Goal: Information Seeking & Learning: Learn about a topic

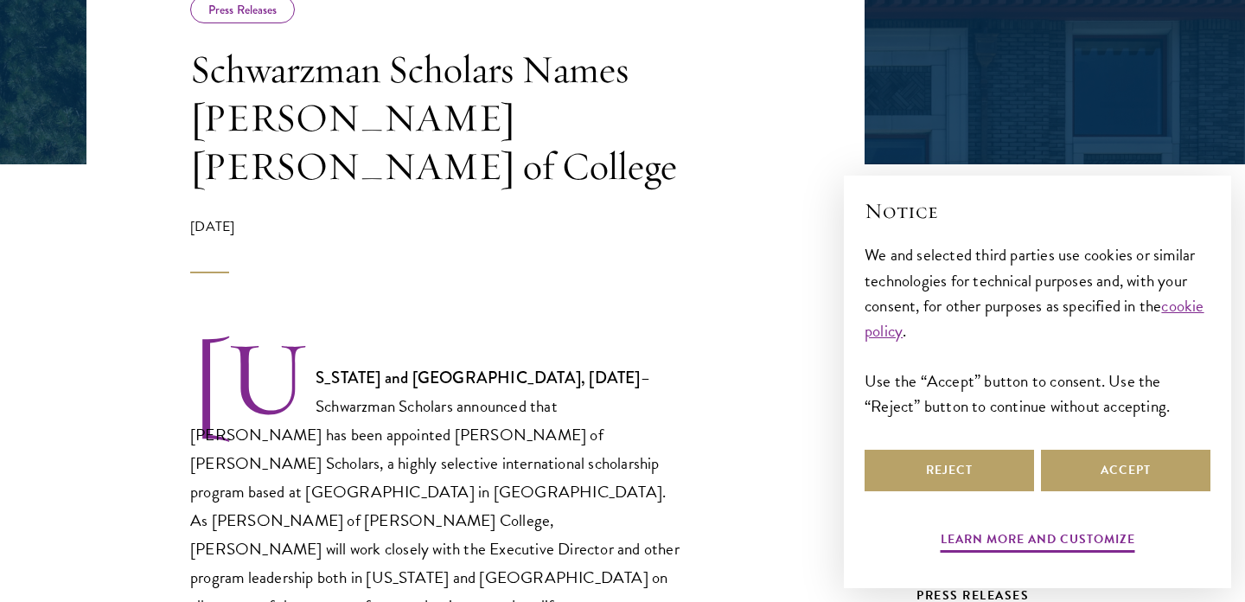
scroll to position [373, 0]
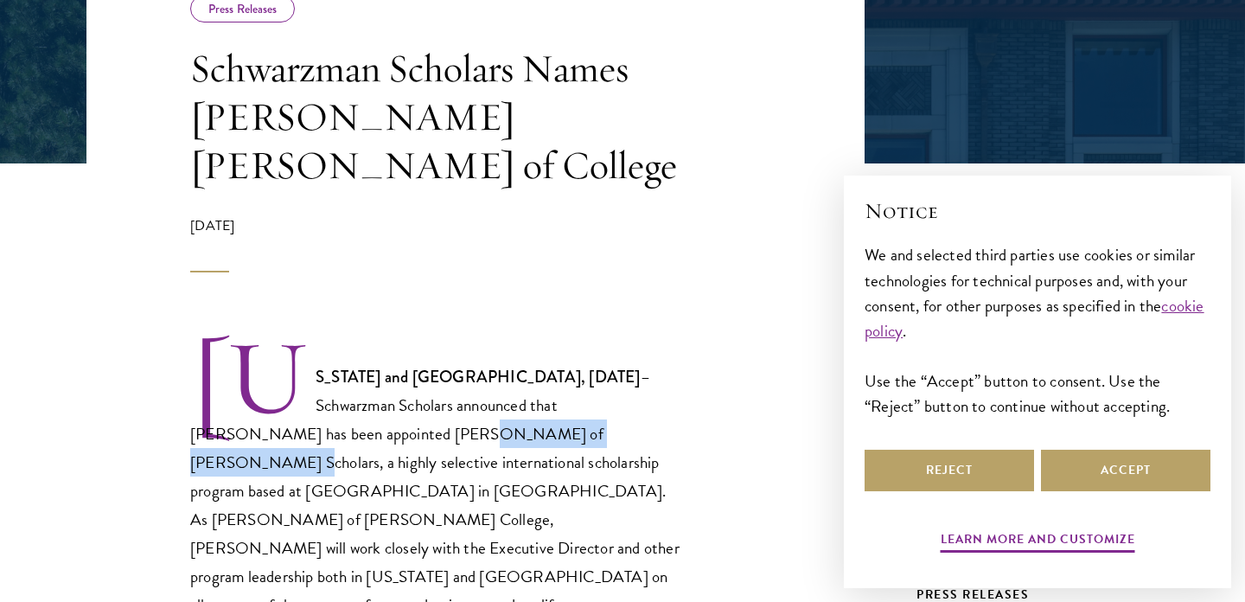
drag, startPoint x: 259, startPoint y: 386, endPoint x: 456, endPoint y: 393, distance: 197.3
click at [456, 393] on p "New York and Beijing, September 13, 2018 – Schwarzman Scholars announced that P…" at bounding box center [436, 478] width 493 height 282
copy p "Dean of Schwarzman Scholars"
click at [504, 429] on p "New York and Beijing, September 13, 2018 – Schwarzman Scholars announced that P…" at bounding box center [436, 478] width 493 height 282
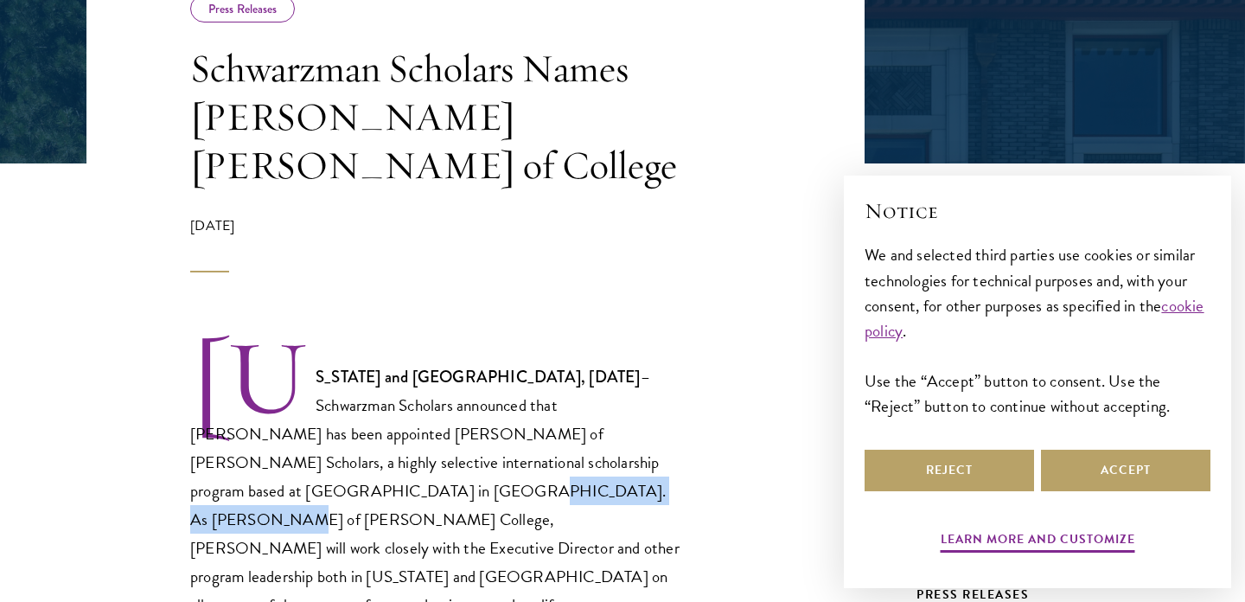
drag, startPoint x: 601, startPoint y: 411, endPoint x: 326, endPoint y: 442, distance: 276.6
click at [326, 442] on p "New York and Beijing, September 13, 2018 – Schwarzman Scholars announced that P…" at bounding box center [436, 478] width 493 height 282
copy p "Dean of Schwarzman College"
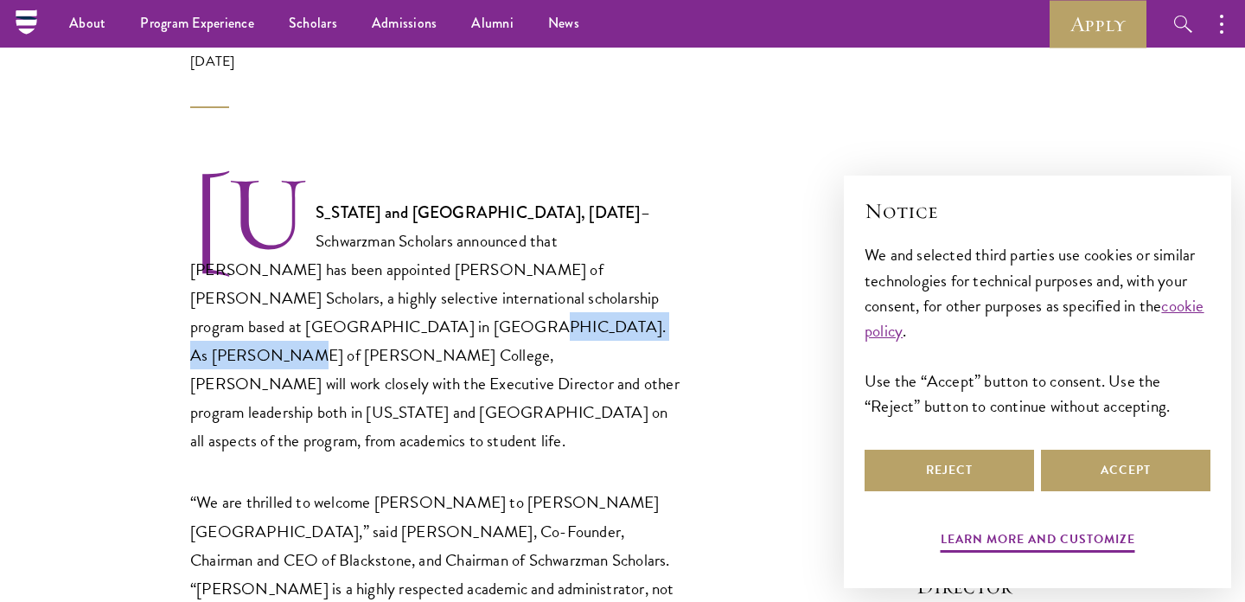
scroll to position [0, 0]
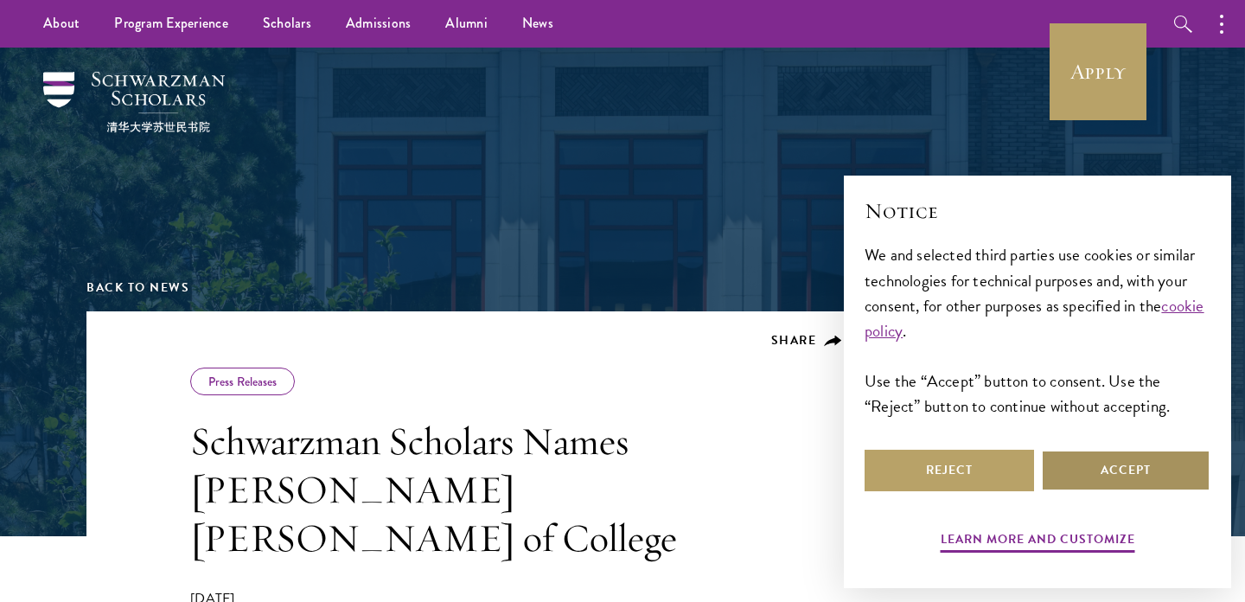
click at [1071, 484] on button "Accept" at bounding box center [1125, 470] width 169 height 41
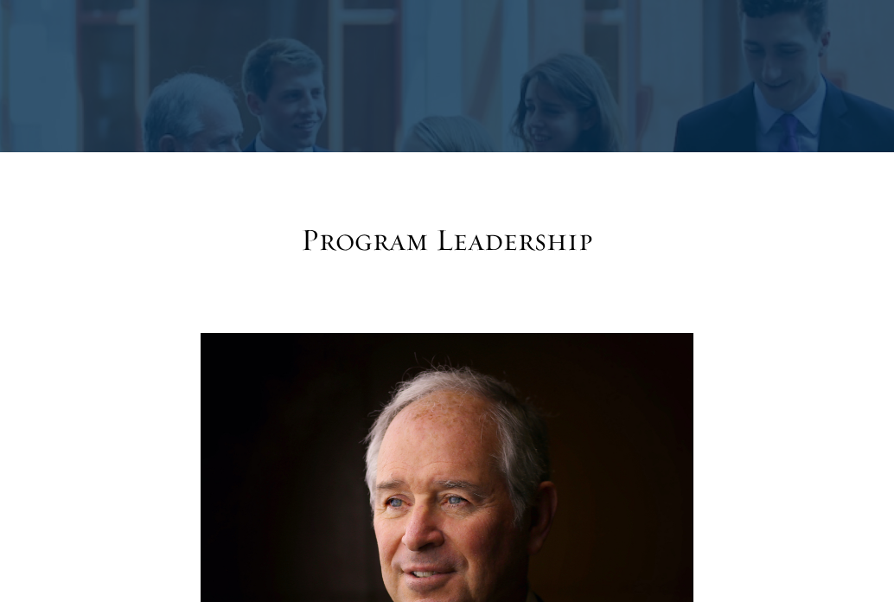
scroll to position [662, 0]
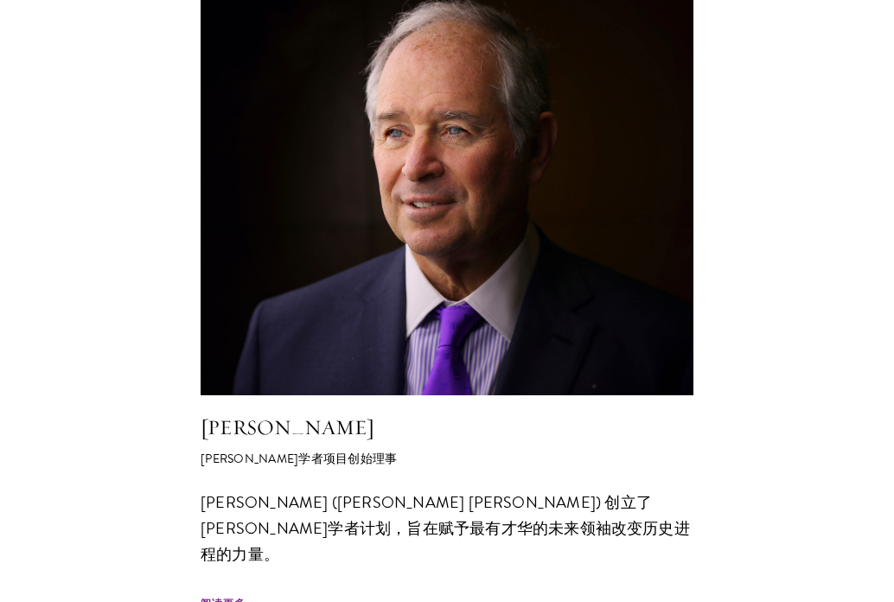
click at [407, 290] on img at bounding box center [447, 179] width 493 height 431
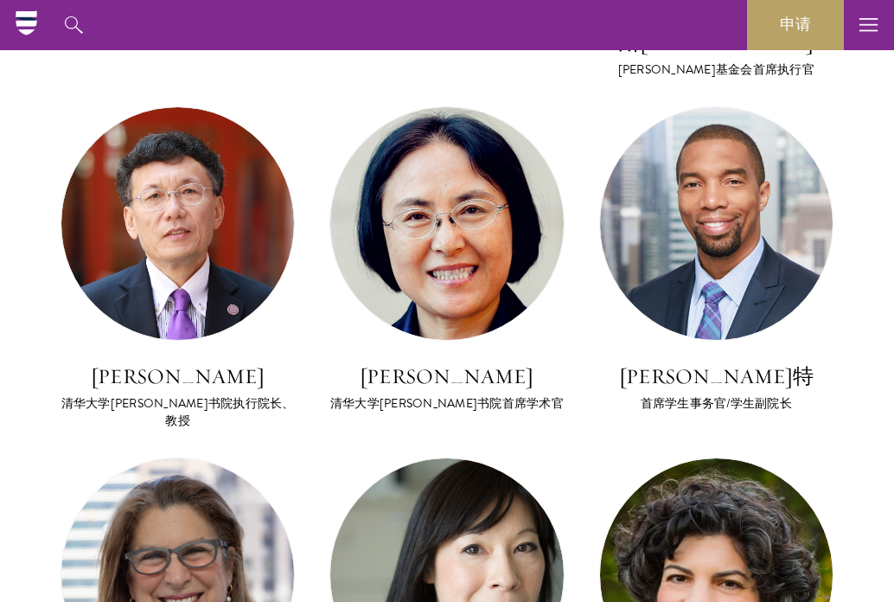
scroll to position [1642, 0]
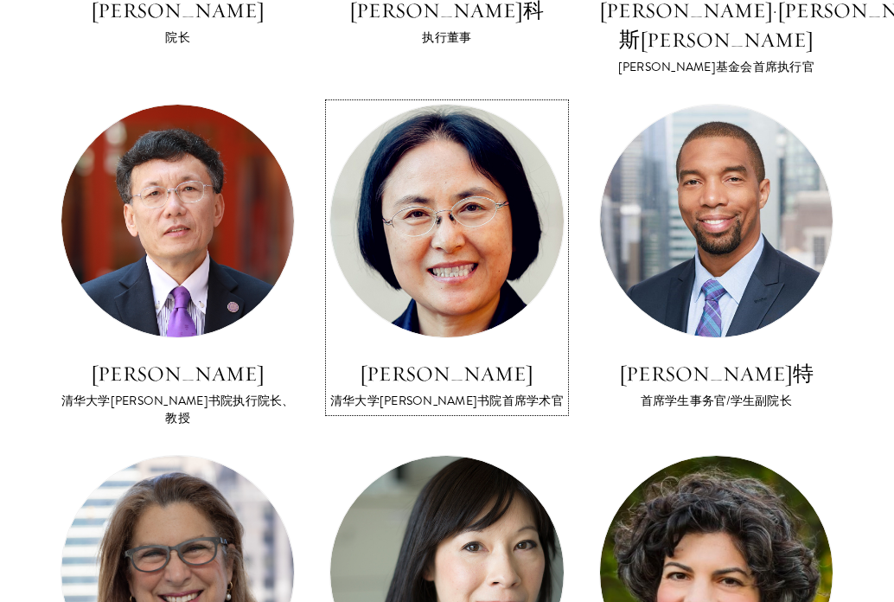
click at [389, 249] on img at bounding box center [446, 221] width 233 height 233
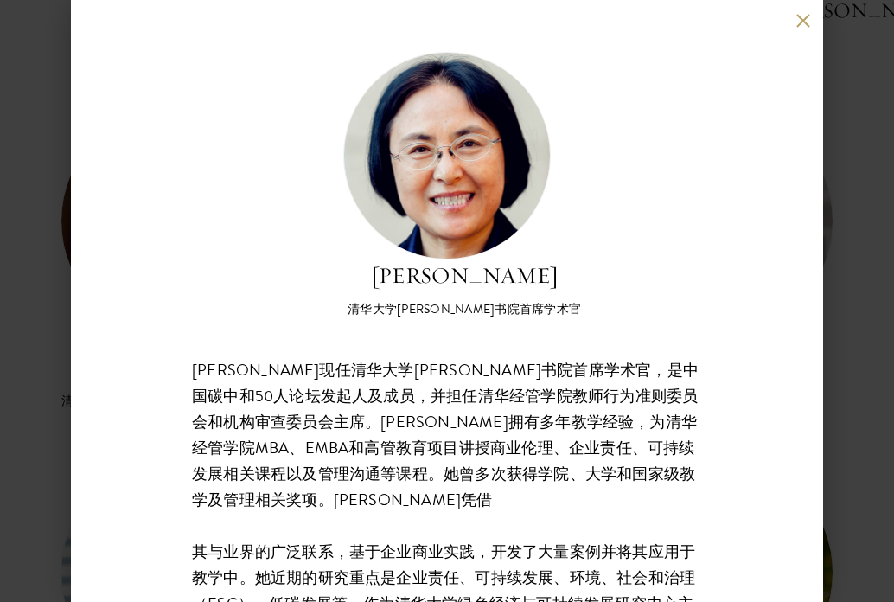
click at [799, 22] on button at bounding box center [802, 20] width 15 height 15
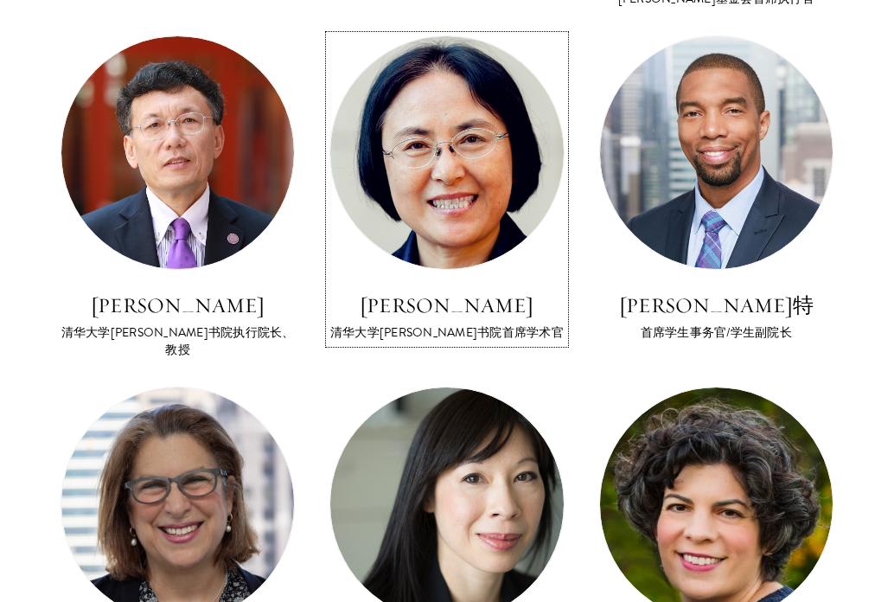
scroll to position [1722, 0]
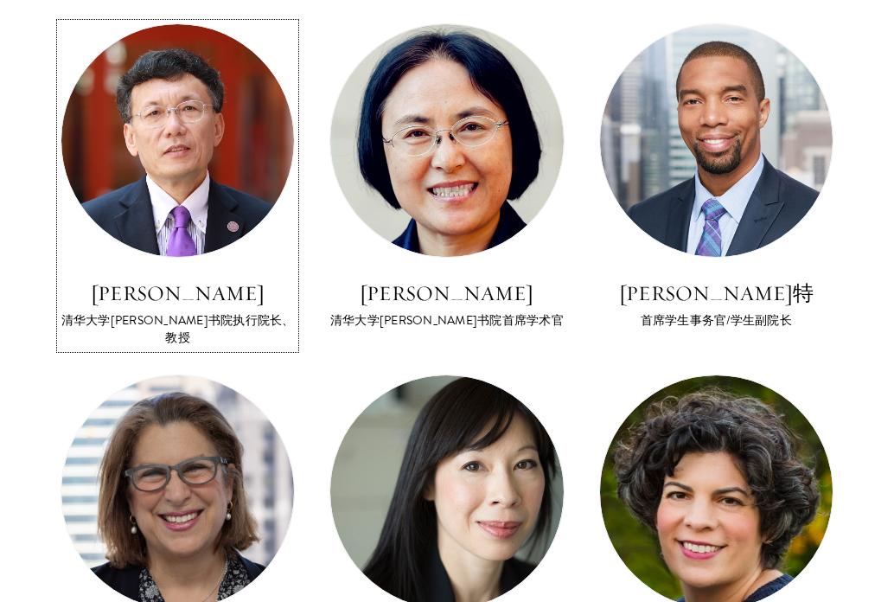
click at [237, 185] on div at bounding box center [178, 140] width 234 height 234
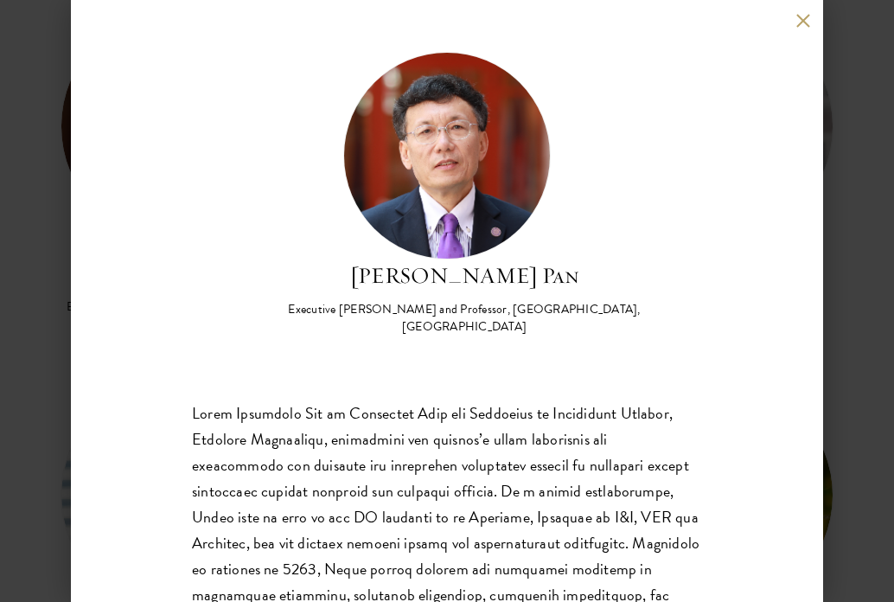
scroll to position [1738, 0]
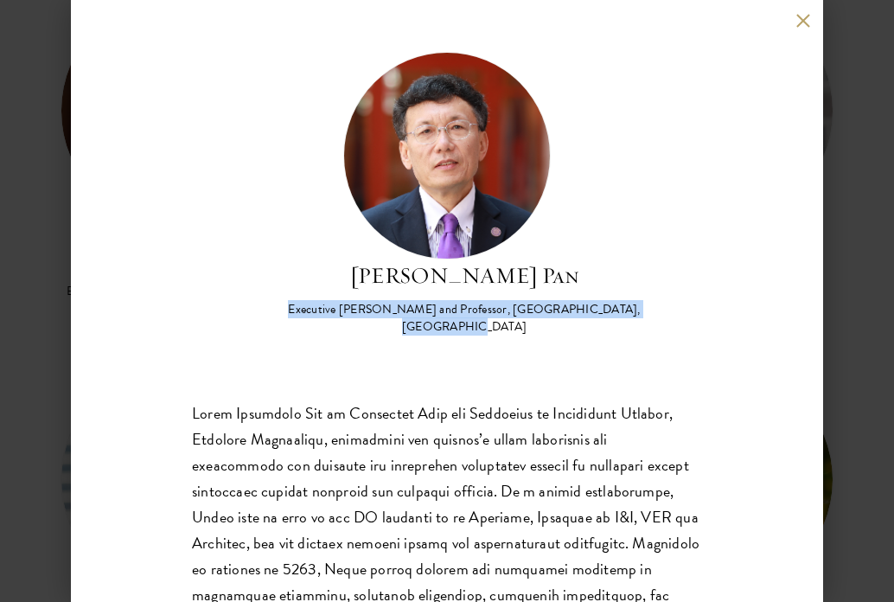
drag, startPoint x: 279, startPoint y: 310, endPoint x: 653, endPoint y: 313, distance: 373.5
click at [653, 313] on div "[PERSON_NAME] Pan Executive [PERSON_NAME] and Professor, [GEOGRAPHIC_DATA], [GE…" at bounding box center [447, 194] width 510 height 284
click at [818, 297] on div "[PERSON_NAME] Pan Executive [PERSON_NAME] and Professor, [GEOGRAPHIC_DATA], [GE…" at bounding box center [447, 301] width 752 height 602
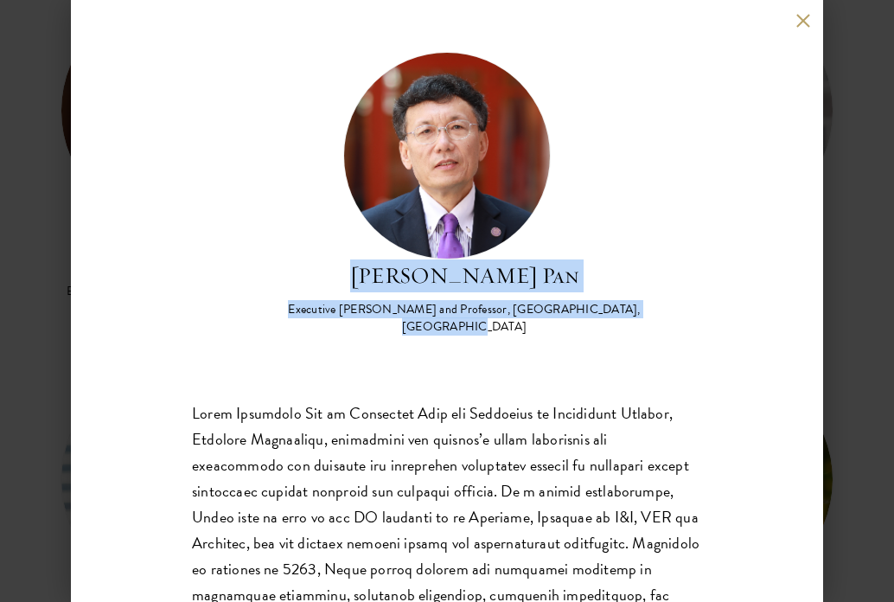
drag, startPoint x: 351, startPoint y: 280, endPoint x: 673, endPoint y: 314, distance: 323.4
click at [673, 314] on div "[PERSON_NAME] Pan Executive [PERSON_NAME] and Professor, [GEOGRAPHIC_DATA], [GE…" at bounding box center [447, 194] width 510 height 284
copy div "David Q. Pan Executive Dean and Professor, Schwarzman College, Tsinghua Univers…"
click at [282, 322] on div "[PERSON_NAME] Pan Executive [PERSON_NAME] and Professor, [GEOGRAPHIC_DATA], [GE…" at bounding box center [447, 434] width 510 height 764
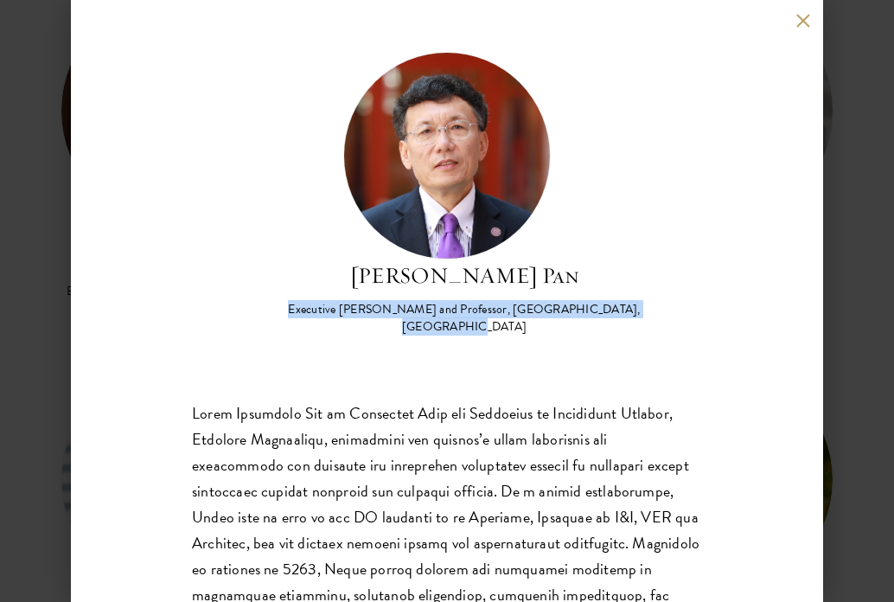
drag, startPoint x: 281, startPoint y: 306, endPoint x: 684, endPoint y: 306, distance: 402.8
click at [684, 306] on div "[PERSON_NAME] Pan Executive [PERSON_NAME] and Professor, [GEOGRAPHIC_DATA], [GE…" at bounding box center [447, 194] width 510 height 284
copy div "Executive [PERSON_NAME] and Professor, [GEOGRAPHIC_DATA], [GEOGRAPHIC_DATA]"
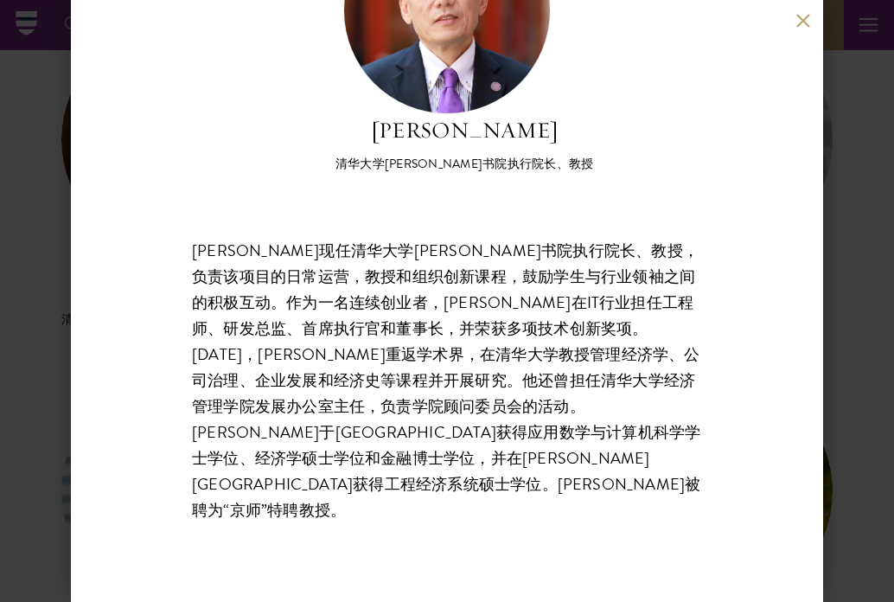
scroll to position [92, 0]
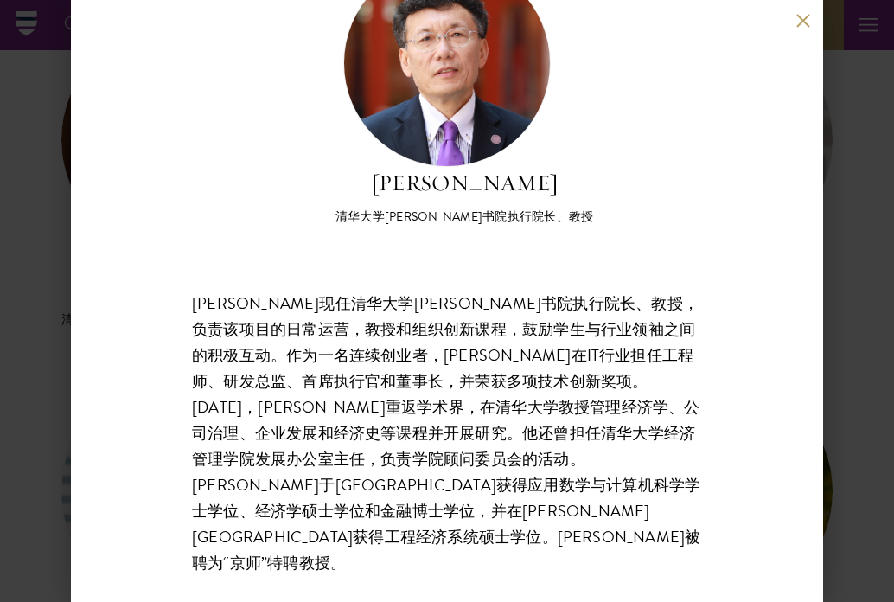
click at [384, 197] on h2 "潘大卫" at bounding box center [464, 183] width 258 height 33
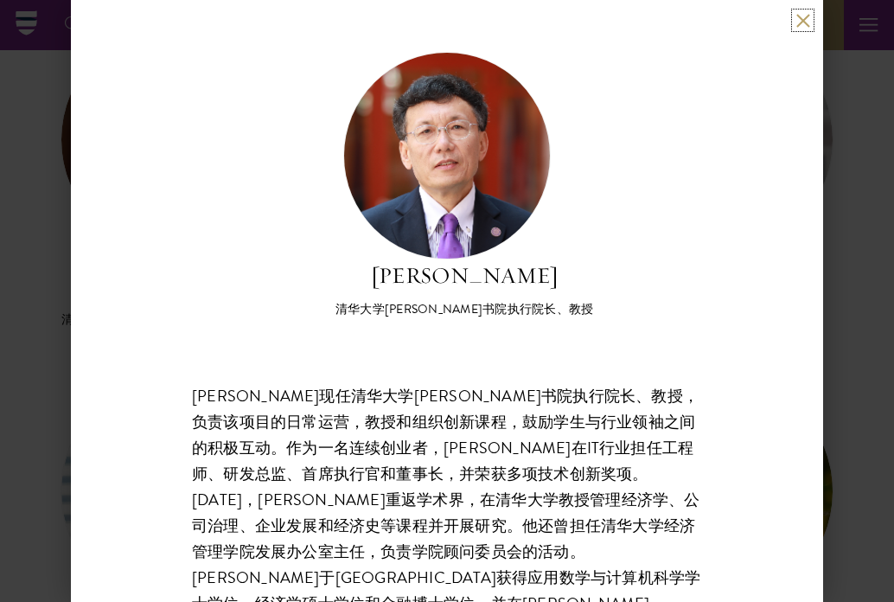
click at [801, 13] on button at bounding box center [802, 20] width 15 height 15
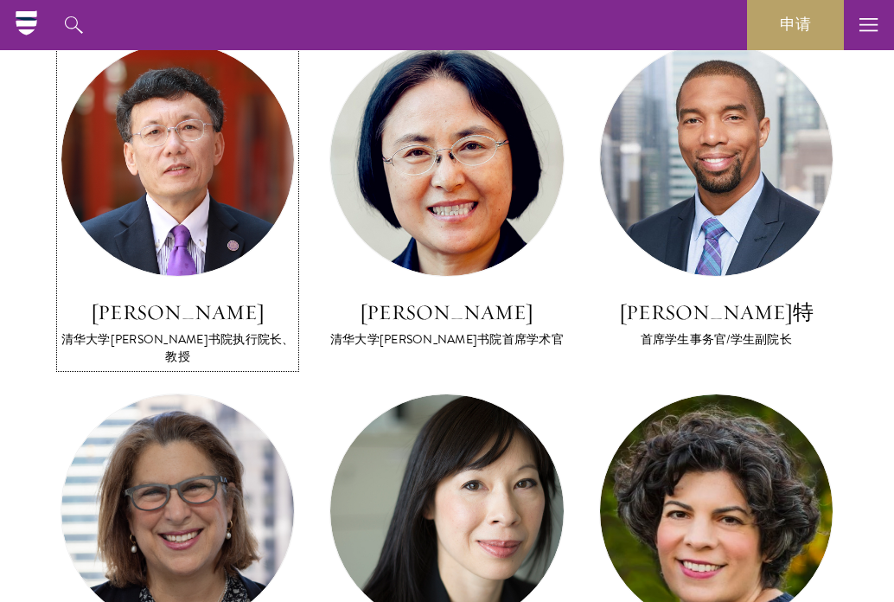
scroll to position [1642, 0]
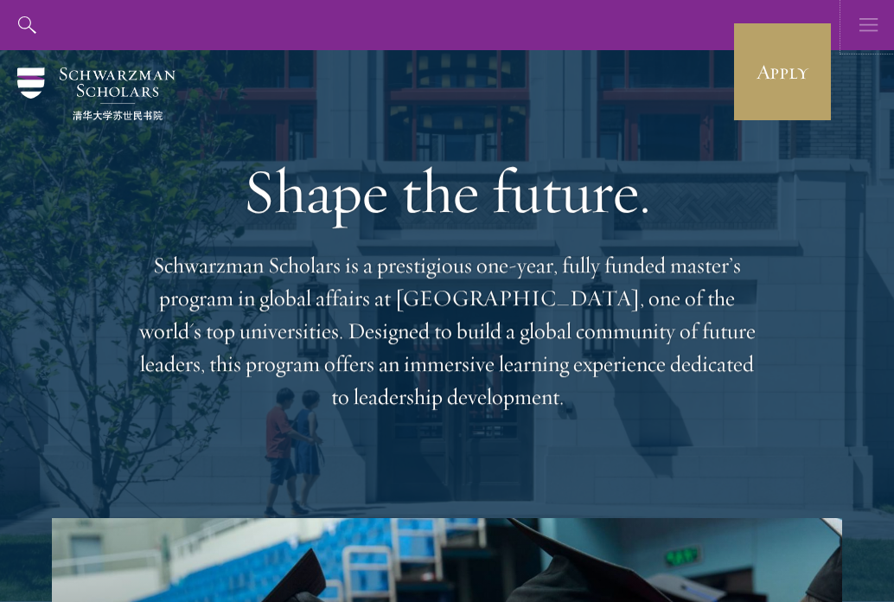
click at [863, 24] on use "button" at bounding box center [868, 24] width 18 height 13
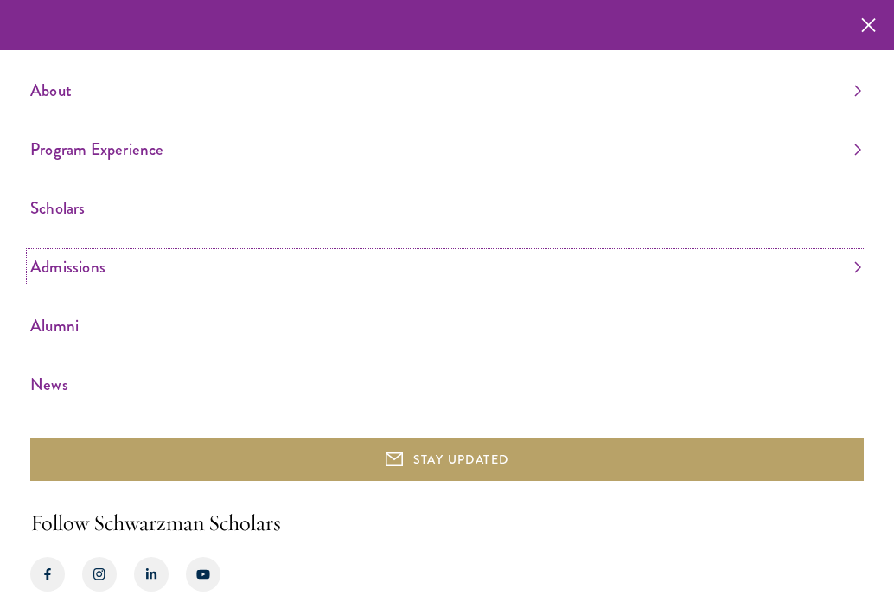
click at [175, 271] on link "Admissions" at bounding box center [445, 266] width 831 height 29
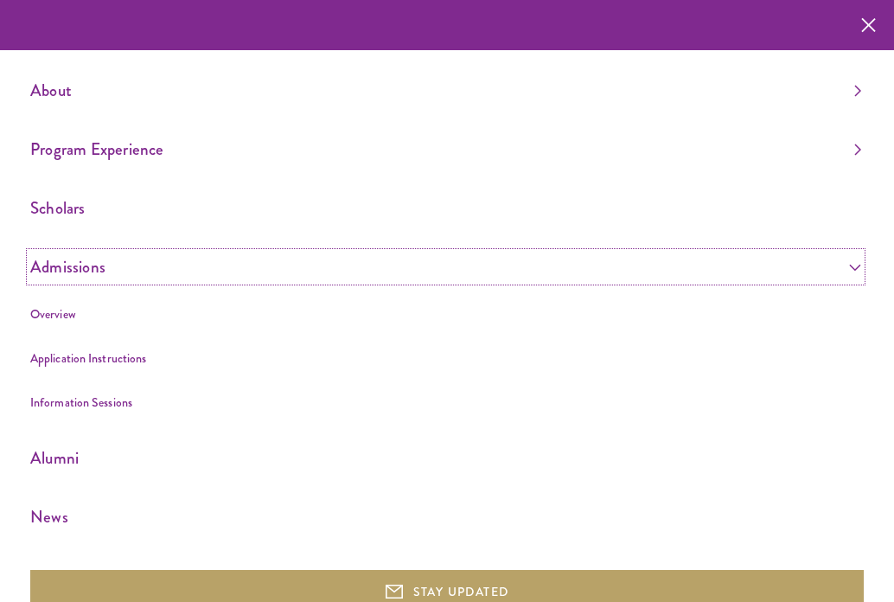
click at [175, 271] on link "Admissions" at bounding box center [445, 266] width 831 height 29
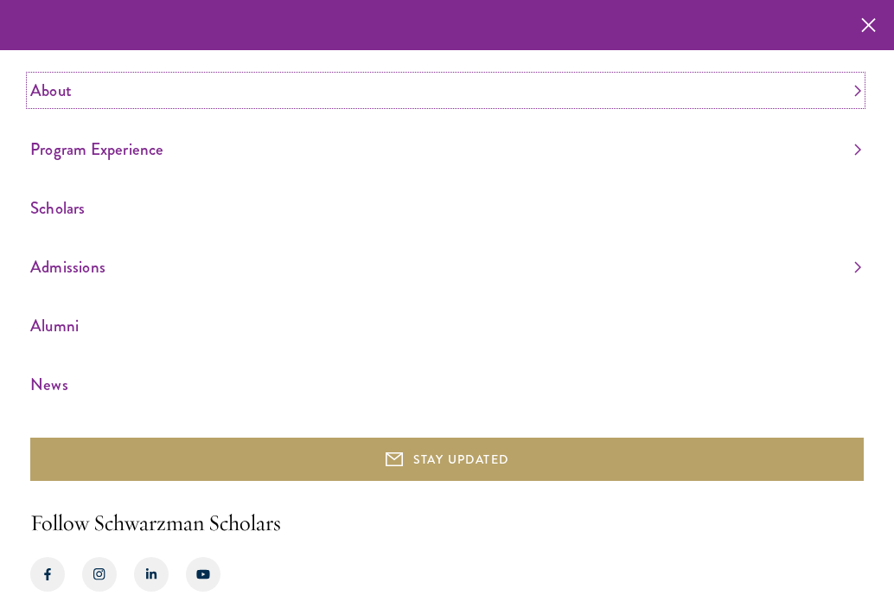
click at [177, 86] on link "About" at bounding box center [445, 90] width 831 height 29
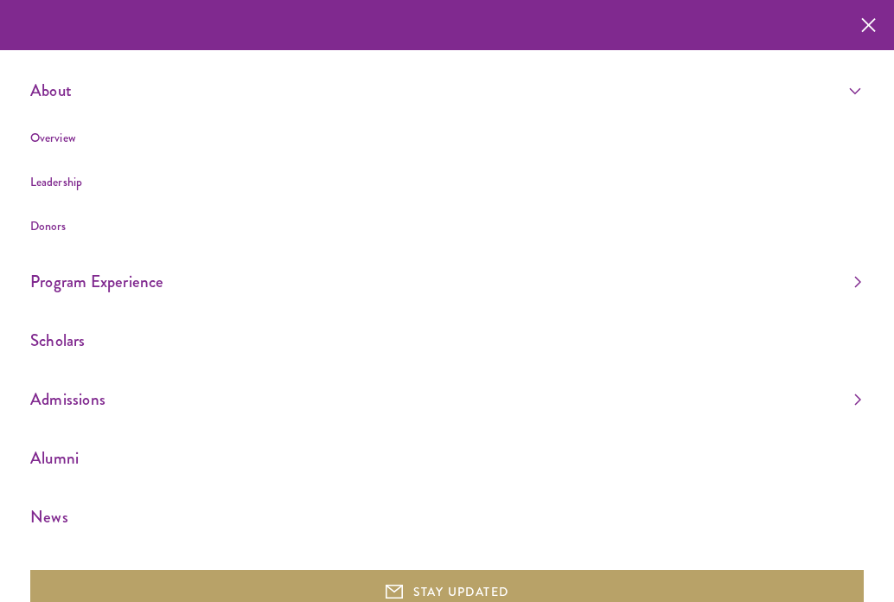
click at [148, 182] on li "Leadership" at bounding box center [445, 182] width 831 height 22
click at [59, 182] on link "Leadership" at bounding box center [56, 181] width 52 height 17
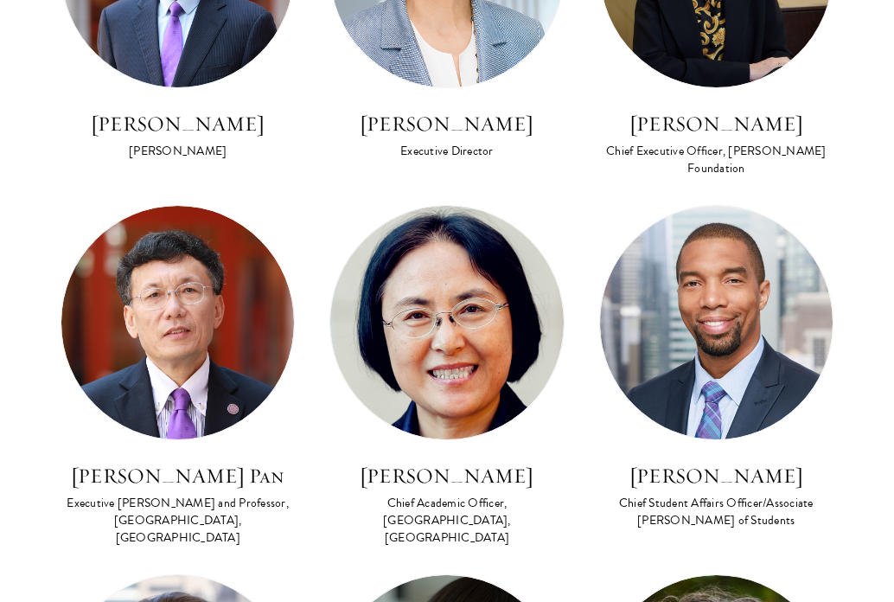
scroll to position [1501, 0]
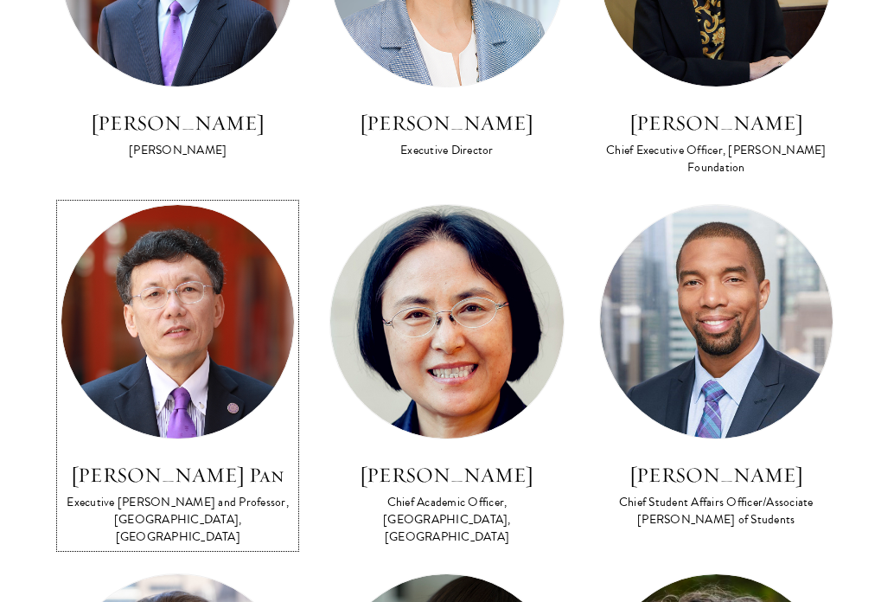
click at [252, 518] on div "Executive [PERSON_NAME] and Professor, [GEOGRAPHIC_DATA], [GEOGRAPHIC_DATA]" at bounding box center [178, 520] width 234 height 52
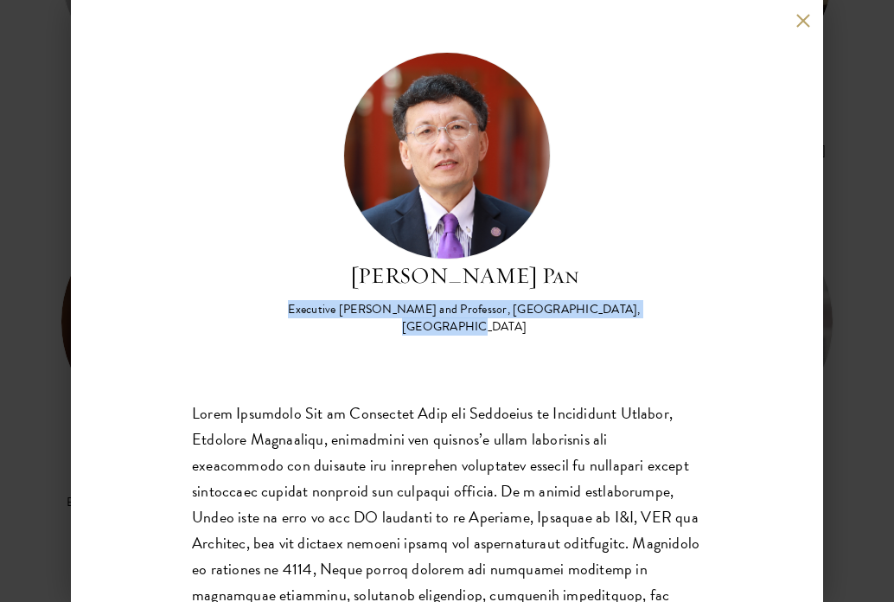
drag, startPoint x: 268, startPoint y: 307, endPoint x: 672, endPoint y: 307, distance: 403.7
click at [672, 307] on div "[PERSON_NAME] Pan Executive [PERSON_NAME] and Professor, [GEOGRAPHIC_DATA], [GE…" at bounding box center [447, 194] width 510 height 284
copy div "Executive [PERSON_NAME] and Professor, [GEOGRAPHIC_DATA], [GEOGRAPHIC_DATA]"
click at [45, 307] on div "[PERSON_NAME] Pan Executive [PERSON_NAME] and Professor, [GEOGRAPHIC_DATA], [GE…" at bounding box center [447, 301] width 894 height 602
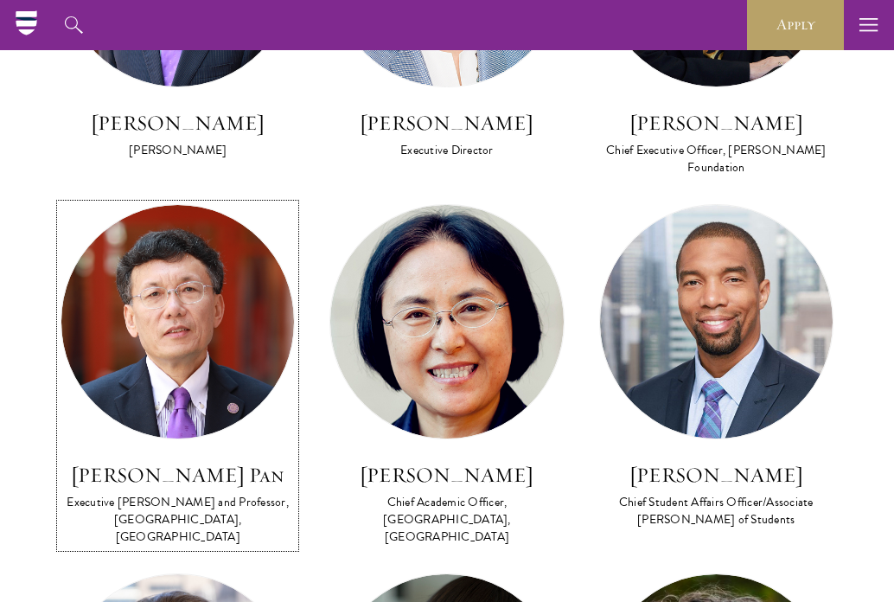
scroll to position [1460, 0]
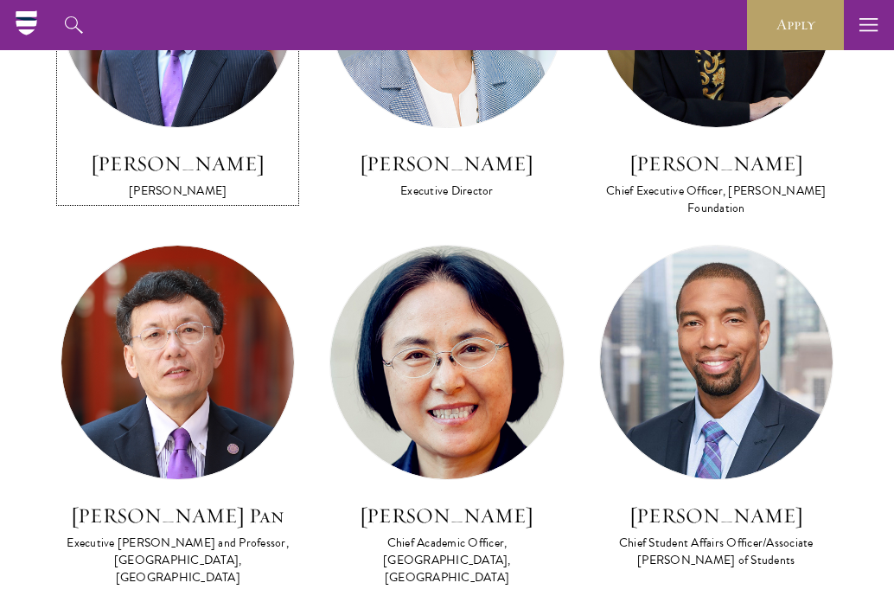
click at [164, 79] on img at bounding box center [177, 11] width 233 height 233
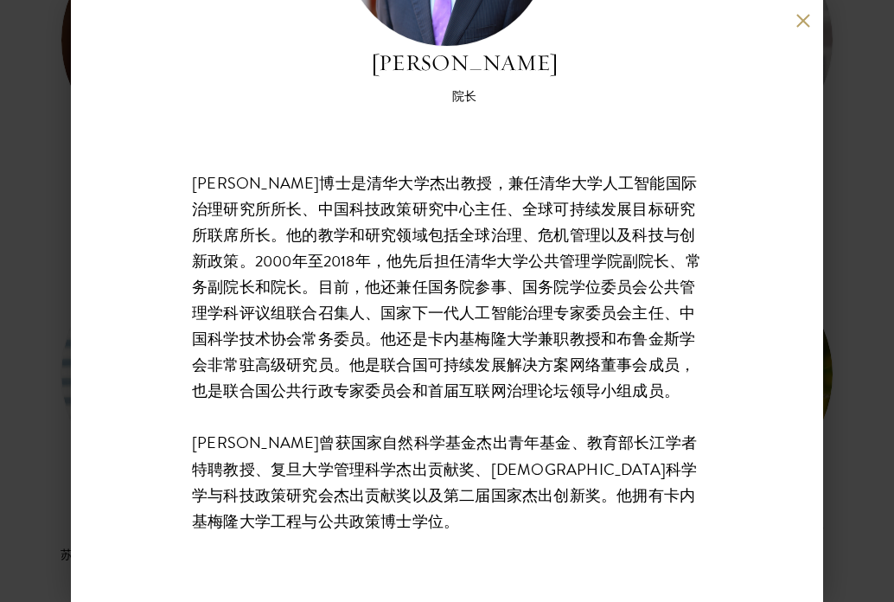
scroll to position [223, 0]
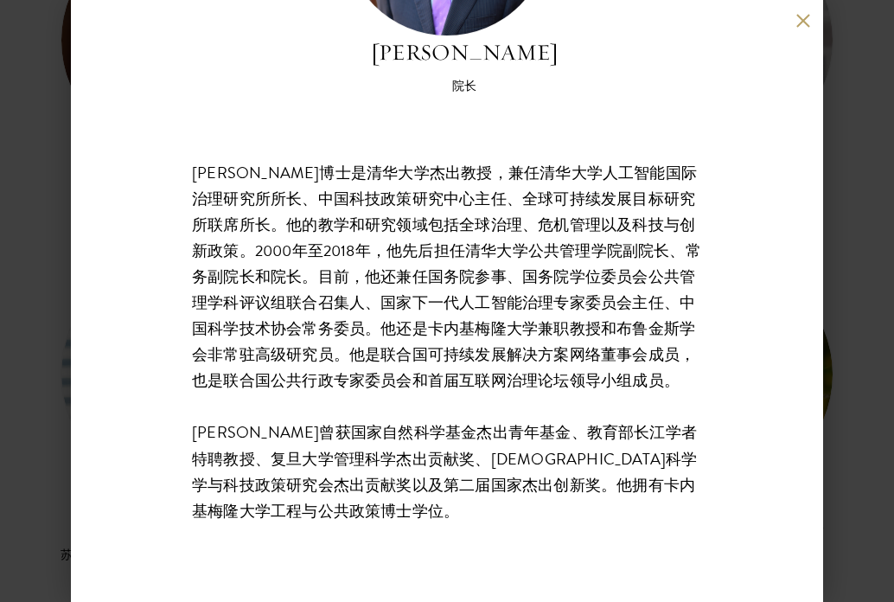
click at [824, 367] on div "[PERSON_NAME] 院长 [PERSON_NAME]博士是清华大学杰出教授，兼任清华大学人工智能国际治理研究所所长、中国科技政策研究中心主任、全球可持…" at bounding box center [447, 301] width 894 height 602
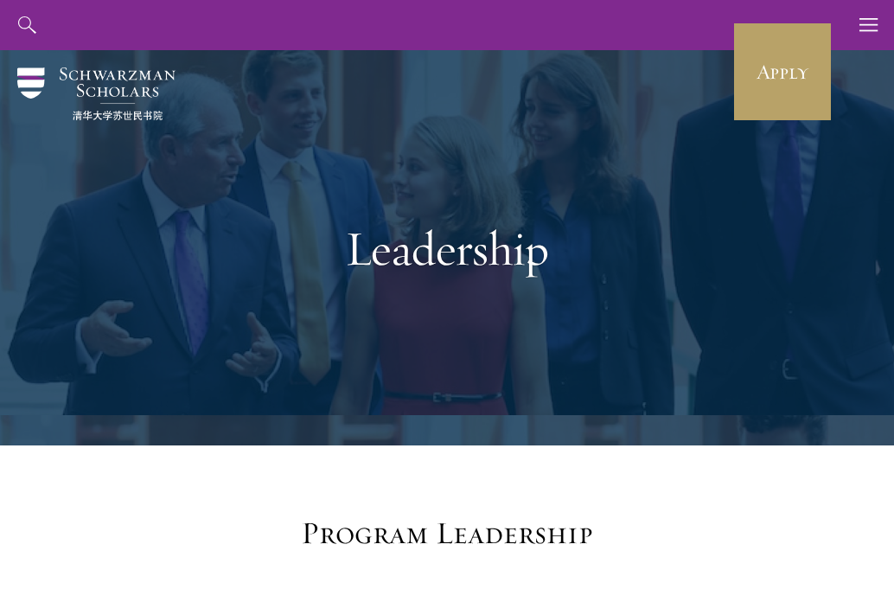
drag, startPoint x: 132, startPoint y: 450, endPoint x: 717, endPoint y: 12, distance: 730.5
